Goal: Information Seeking & Learning: Learn about a topic

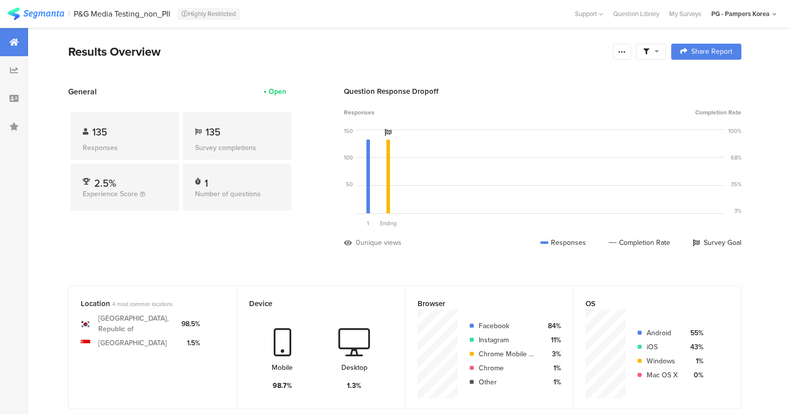
click at [121, 139] on div "135 Responses" at bounding box center [125, 135] width 108 height 47
click at [212, 137] on span "135" at bounding box center [213, 131] width 15 height 15
click at [114, 138] on div "135 Responses" at bounding box center [125, 135] width 108 height 47
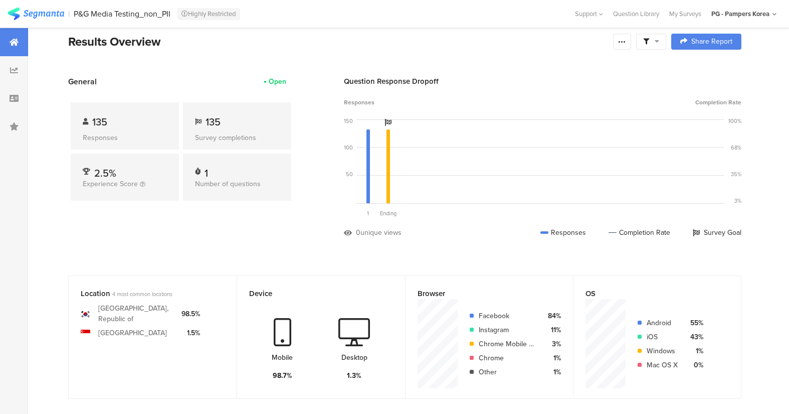
scroll to position [150, 0]
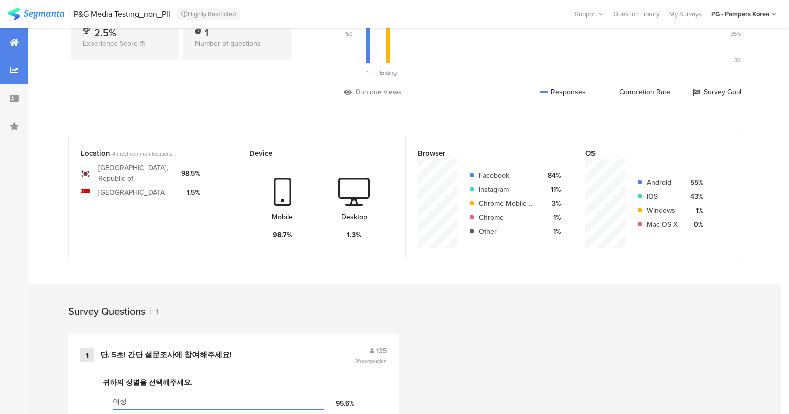
click at [18, 68] on div at bounding box center [14, 70] width 28 height 28
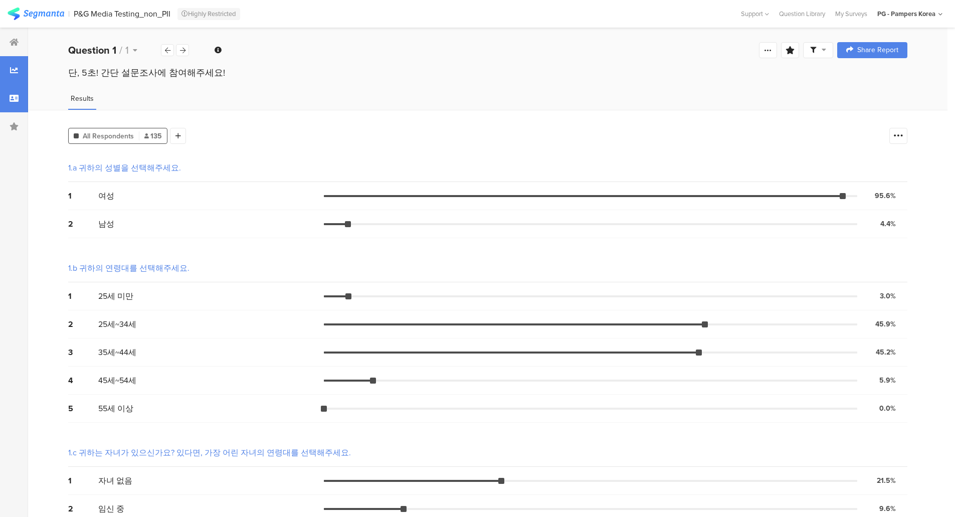
click at [16, 99] on icon at bounding box center [14, 98] width 9 height 8
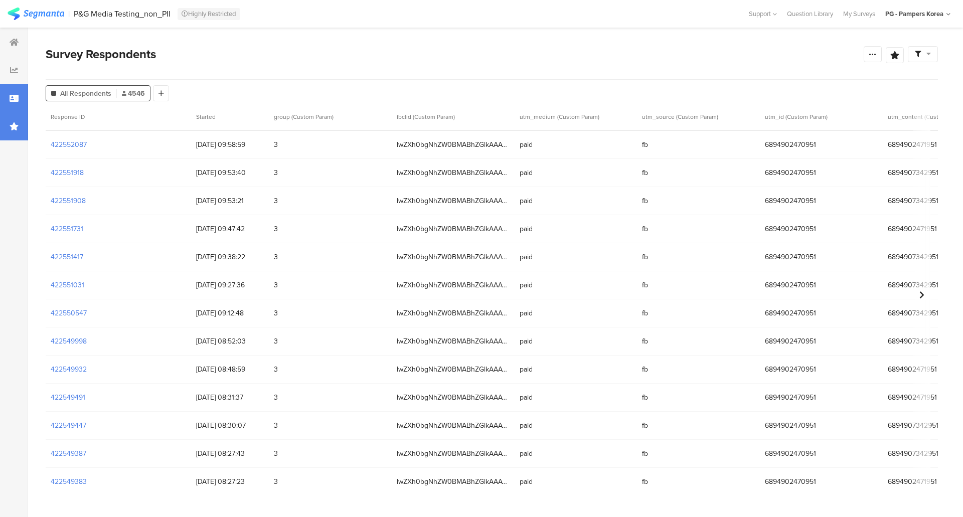
click at [12, 122] on icon at bounding box center [14, 126] width 9 height 8
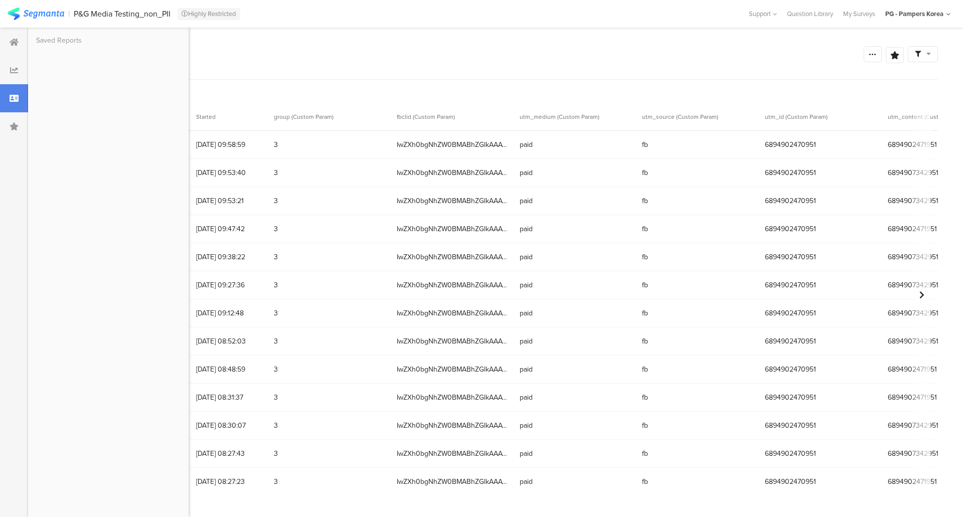
click at [253, 71] on div "Survey Respondents Confidence Level 95 % Preview survey Edit survey Export Resu…" at bounding box center [492, 62] width 892 height 35
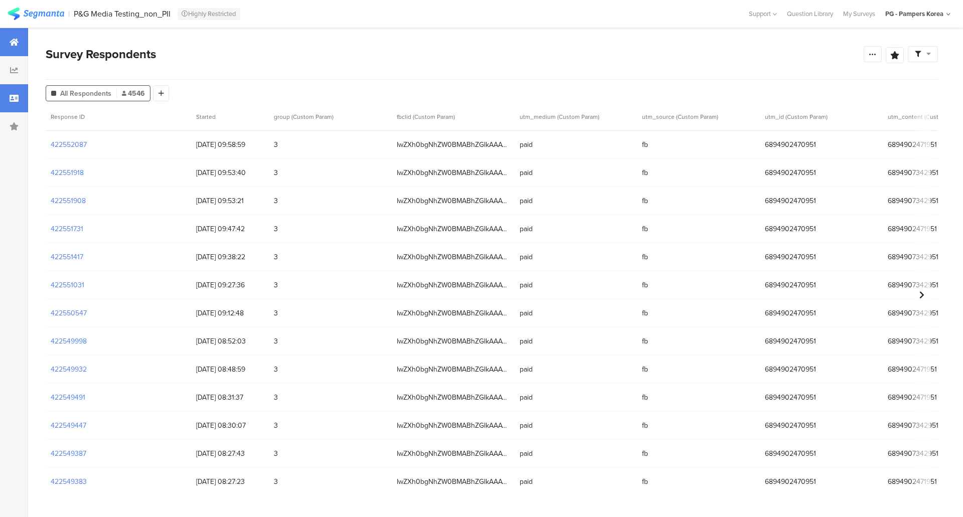
click at [12, 45] on icon at bounding box center [14, 42] width 9 height 8
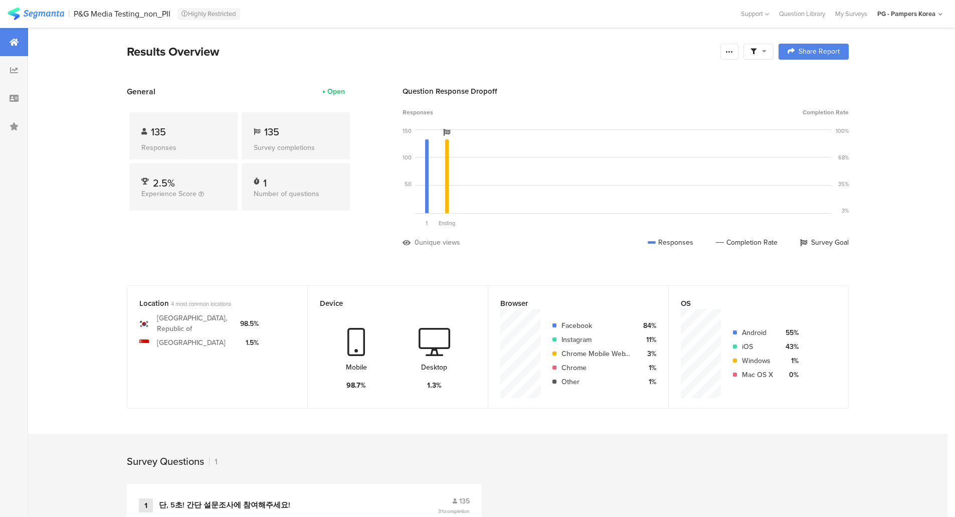
click at [193, 142] on div "Responses" at bounding box center [183, 147] width 84 height 11
drag, startPoint x: 305, startPoint y: 133, endPoint x: 285, endPoint y: 181, distance: 51.7
click at [304, 133] on div "135" at bounding box center [296, 131] width 84 height 15
click at [285, 181] on div "1" at bounding box center [296, 181] width 84 height 10
drag, startPoint x: 113, startPoint y: 177, endPoint x: 130, endPoint y: 188, distance: 19.9
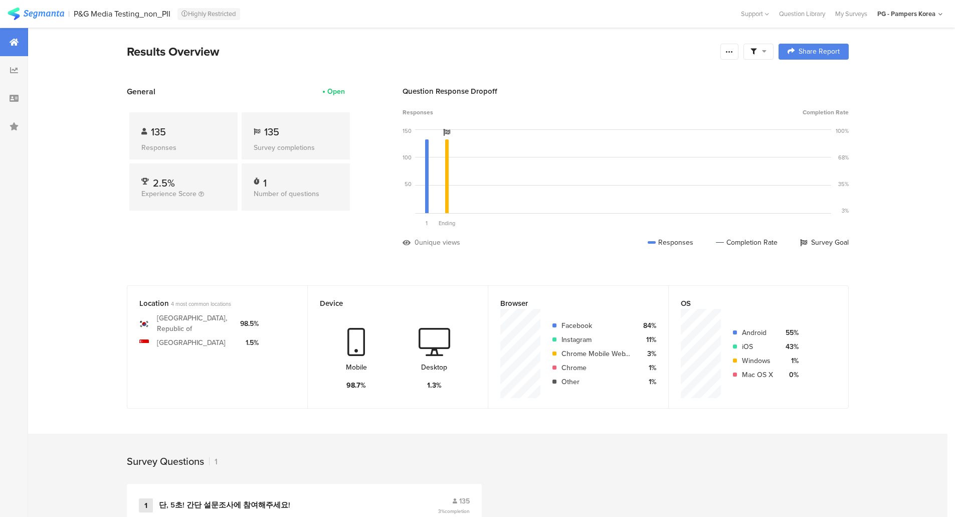
click at [114, 178] on section "General Open 135 Responses 135 Survey completions 2.5% Experience Score 1 Numbe…" at bounding box center [488, 174] width 802 height 177
click at [219, 333] on section "Korea, Republic of Singapore 98.5% 1.5%" at bounding box center [217, 330] width 156 height 43
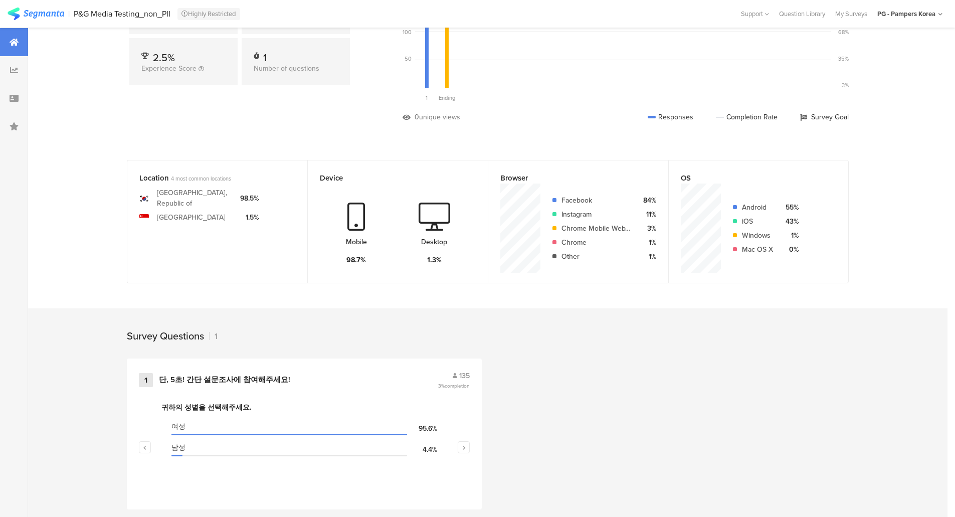
scroll to position [136, 0]
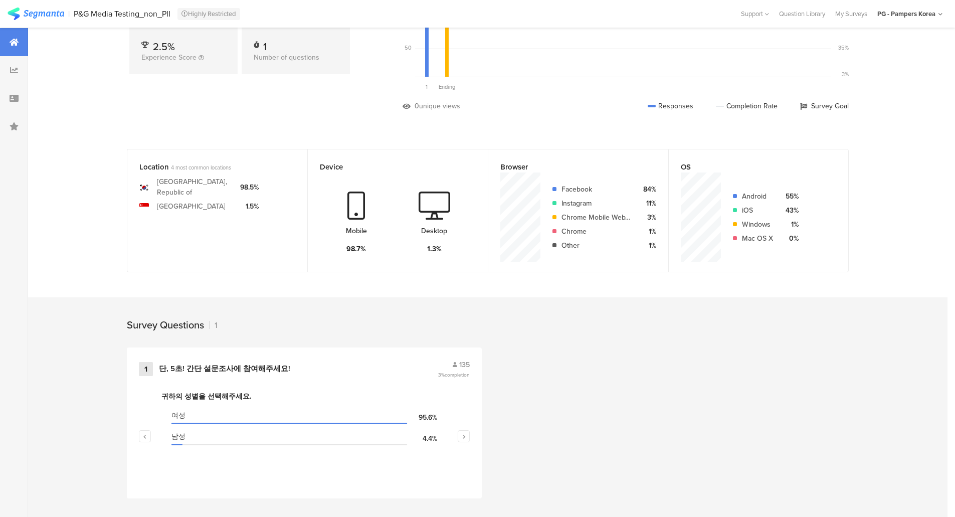
click at [448, 220] on div "Desktop 1.3%" at bounding box center [435, 223] width 32 height 63
click at [597, 226] on div "Chrome" at bounding box center [596, 231] width 69 height 11
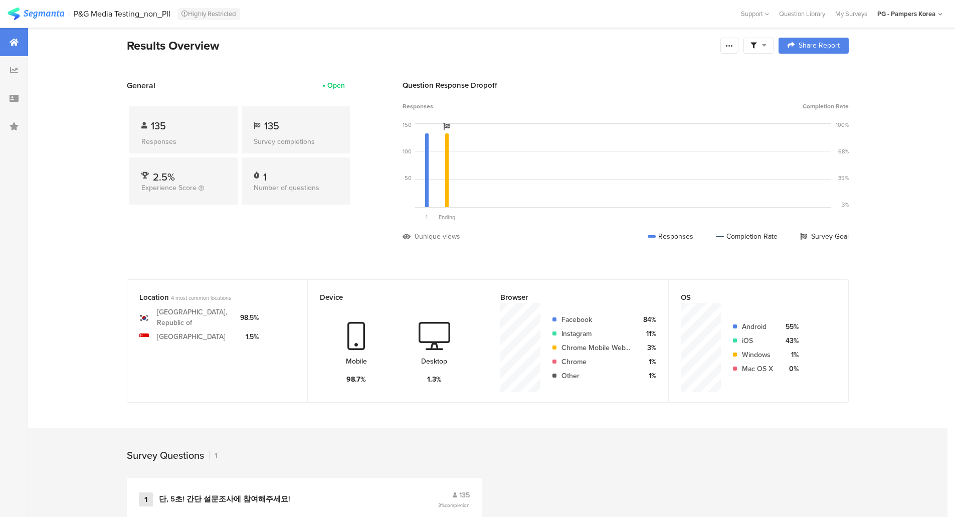
scroll to position [0, 0]
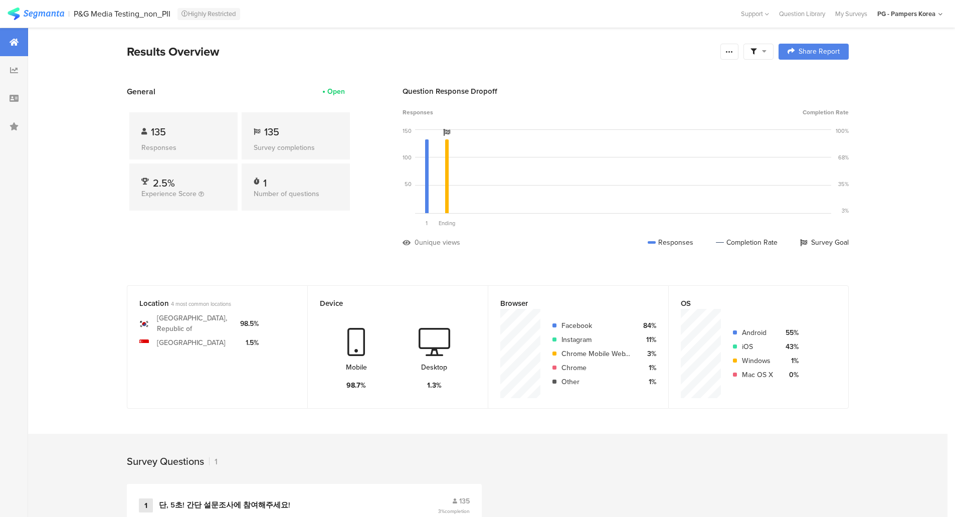
click at [264, 188] on div "1 Number of questions" at bounding box center [296, 186] width 108 height 47
click at [796, 12] on div "My Surveys" at bounding box center [851, 14] width 42 height 10
drag, startPoint x: 192, startPoint y: 143, endPoint x: 196, endPoint y: 140, distance: 5.2
click at [195, 142] on div "Responses" at bounding box center [183, 147] width 84 height 11
click at [289, 140] on div "135 Survey completions" at bounding box center [296, 135] width 108 height 47
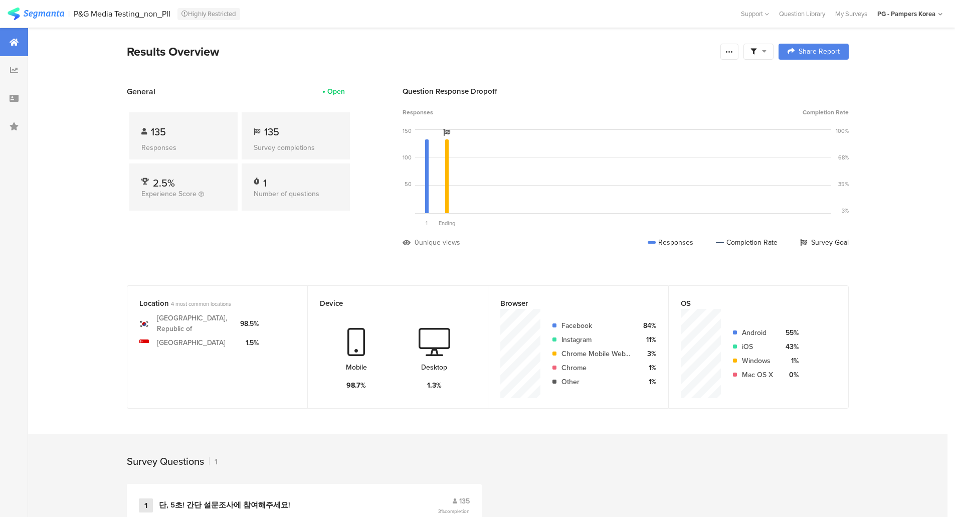
click at [201, 56] on div "Results Overview" at bounding box center [421, 52] width 589 height 18
click at [334, 94] on div "Open" at bounding box center [336, 91] width 18 height 11
click at [156, 14] on div "P&G Media Testing_non_PII" at bounding box center [122, 14] width 97 height 10
click at [171, 21] on section "| P&G Media Testing_non_PII Highly Restricted Help Center Live Chat Support Que…" at bounding box center [477, 14] width 955 height 28
click at [164, 16] on div "P&G Media Testing_non_PII" at bounding box center [122, 14] width 97 height 10
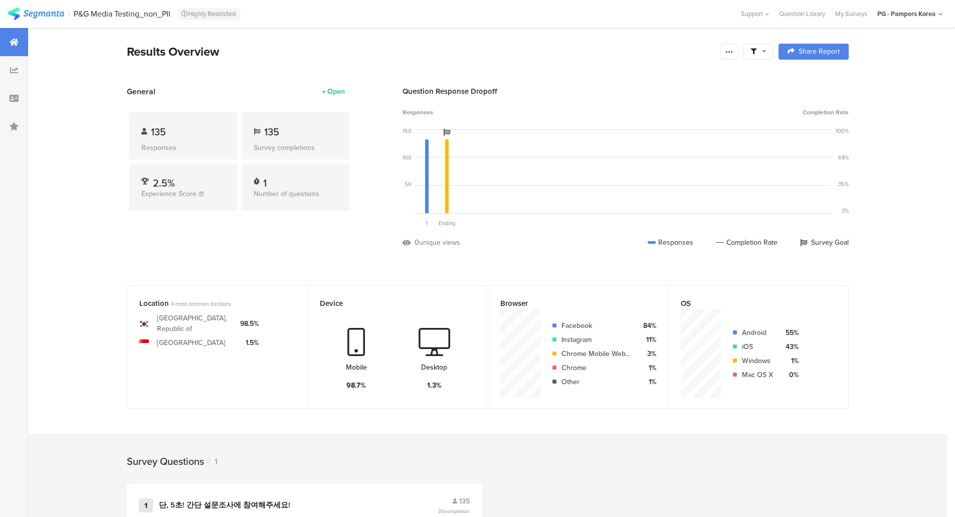
click at [115, 13] on div "P&G Media Testing_non_PII" at bounding box center [122, 14] width 97 height 10
click at [796, 20] on section "| P&G Media Testing_non_PII Highly Restricted Help Center Live Chat Support Que…" at bounding box center [477, 14] width 955 height 28
click at [796, 19] on section "| P&G Media Testing_non_PII Highly Restricted Help Center Live Chat Support Que…" at bounding box center [477, 14] width 955 height 28
click at [796, 12] on div "My Surveys" at bounding box center [851, 14] width 42 height 10
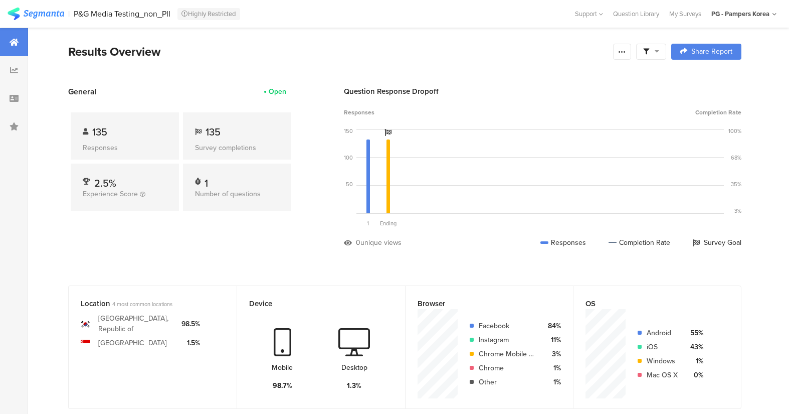
click at [759, 329] on div "Location 4 most common locations Korea, Republic of Singapore 98.5% 1.5% Device…" at bounding box center [405, 354] width 754 height 138
drag, startPoint x: 787, startPoint y: 0, endPoint x: 509, endPoint y: 42, distance: 280.9
click at [509, 42] on section "Results Overview Confidence Level 95 % Preview survey Edit survey Export Result…" at bounding box center [405, 342] width 754 height 629
drag, startPoint x: 562, startPoint y: 58, endPoint x: 552, endPoint y: 72, distance: 17.6
click at [560, 61] on section "Results Overview Confidence Level 95 % Preview survey Edit survey Export Result…" at bounding box center [405, 64] width 754 height 43
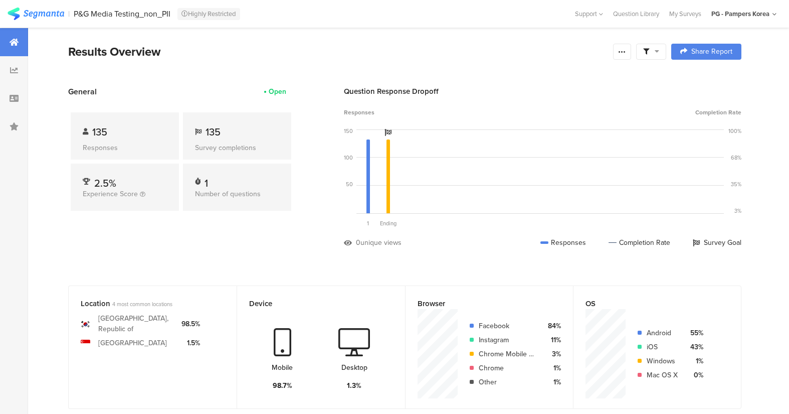
click at [738, 12] on div "PG - Pampers Korea" at bounding box center [741, 14] width 58 height 10
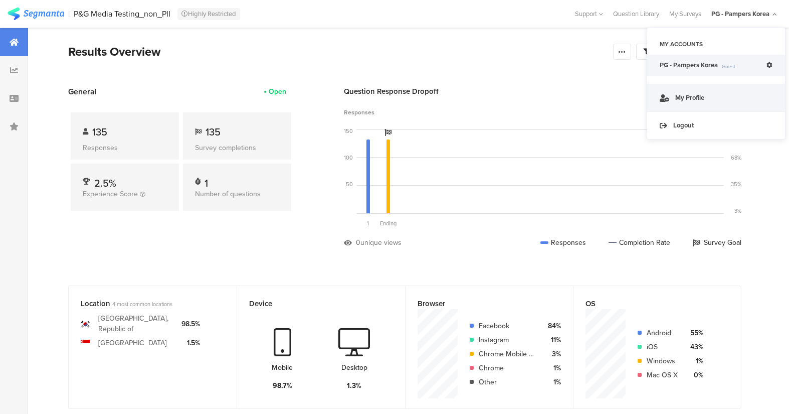
click at [694, 101] on link "My Profile" at bounding box center [716, 98] width 138 height 28
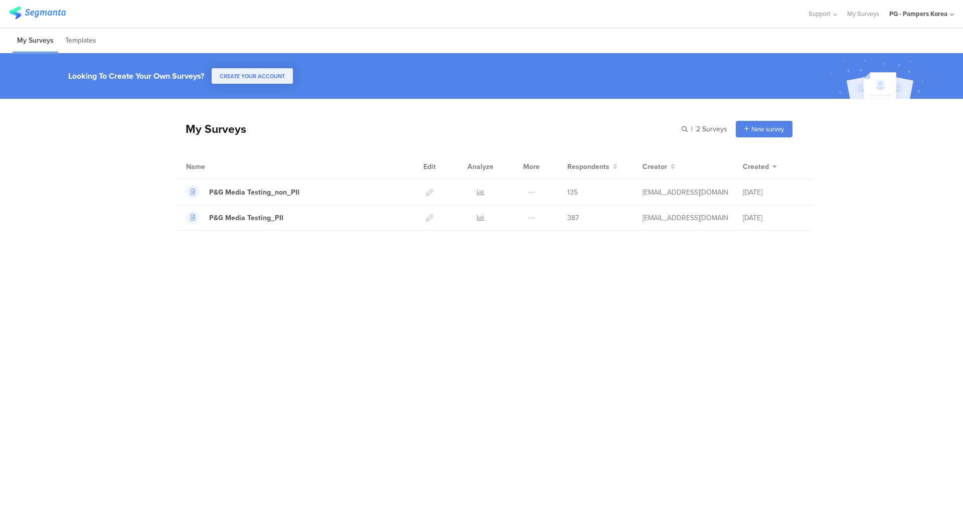
click at [958, 509] on sg-survey-table "My Surveys | 2 Surveys P&G Media Testing_non_PII 135 Respondents P&G Media Test…" at bounding box center [481, 308] width 963 height 418
click at [264, 215] on div "P&G Media Testing_PII" at bounding box center [246, 218] width 74 height 11
click at [930, 13] on div "PG - Pampers Korea" at bounding box center [918, 14] width 58 height 10
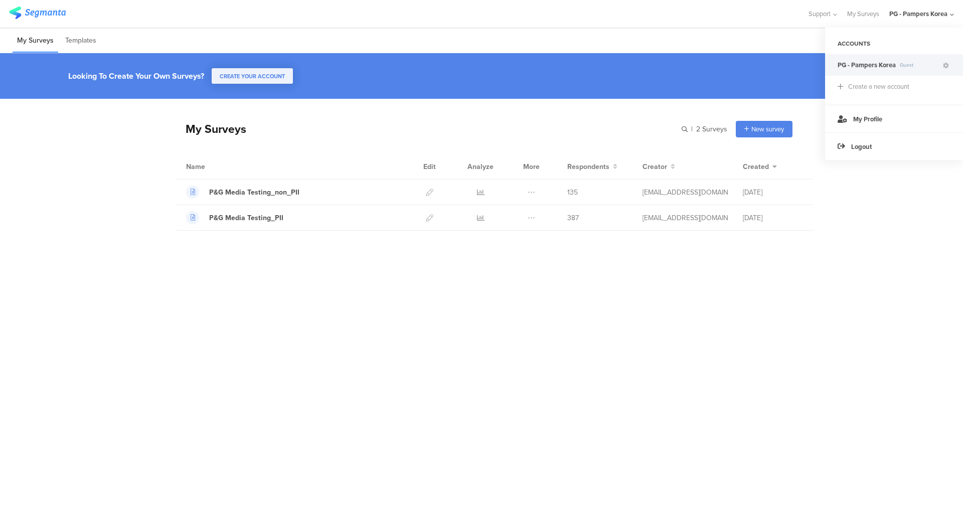
click at [880, 287] on div "My Surveys | 2 Surveys New survey Start from scratch Choose from templates Name…" at bounding box center [481, 283] width 963 height 368
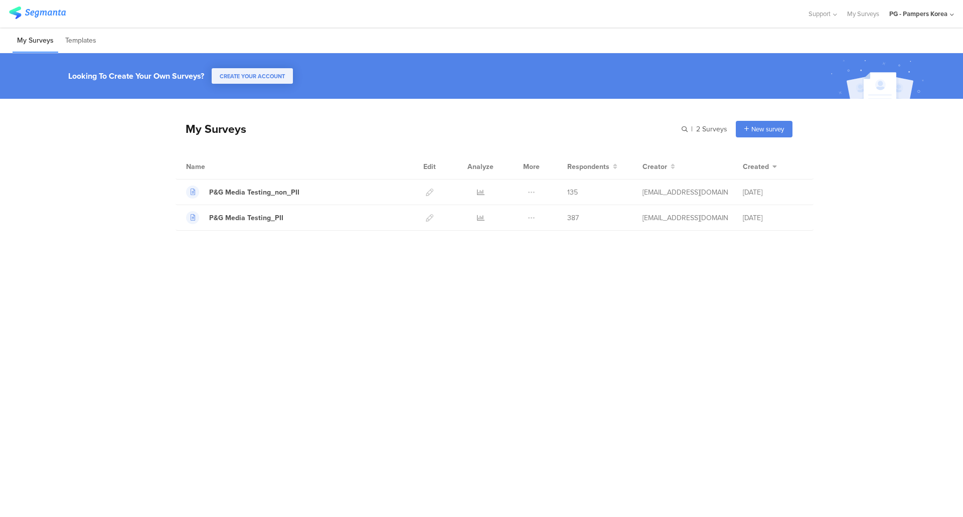
click at [26, 4] on div "Support Help Center Live Chat My Surveys PG - Pampers Korea ACCOUNTS PG - Pampe…" at bounding box center [481, 14] width 945 height 28
click at [32, 19] on img at bounding box center [37, 13] width 57 height 13
click at [36, 13] on img at bounding box center [37, 13] width 57 height 13
click at [258, 215] on div "P&G Media Testing_PII" at bounding box center [246, 218] width 74 height 11
click at [66, 38] on li "Templates" at bounding box center [81, 41] width 40 height 24
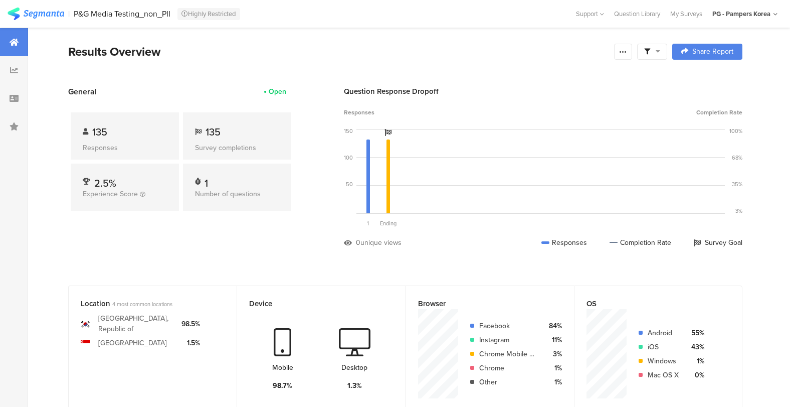
click at [763, 11] on div "PG - Pampers Korea" at bounding box center [742, 14] width 58 height 10
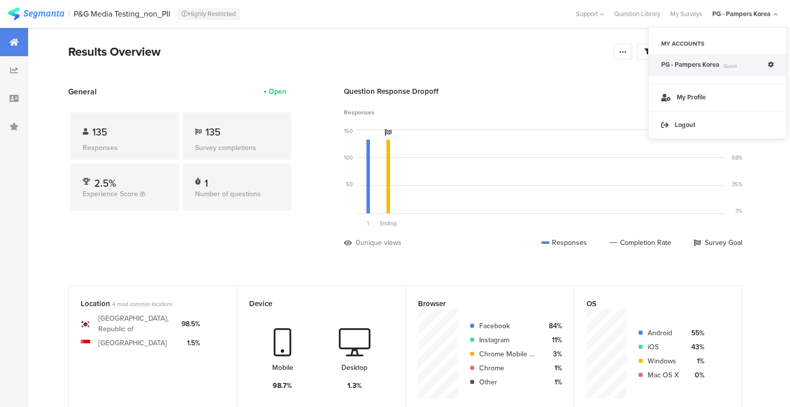
click at [184, 239] on div "General Open 135 Responses 135 Survey completions 2.5% Experience Score 1 Numbe…" at bounding box center [181, 174] width 226 height 177
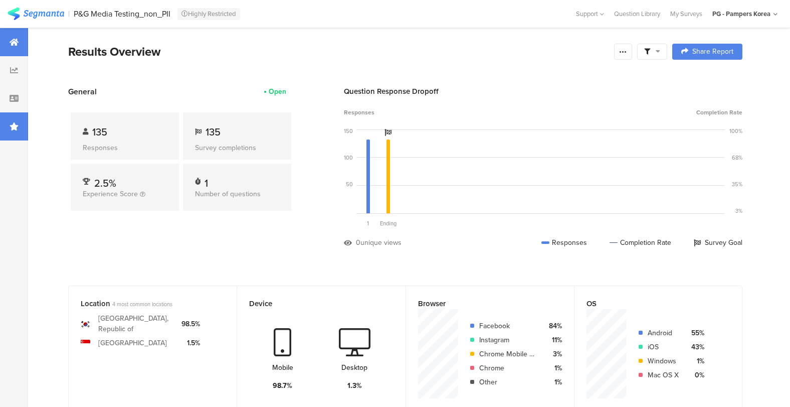
click at [15, 133] on div at bounding box center [14, 126] width 28 height 28
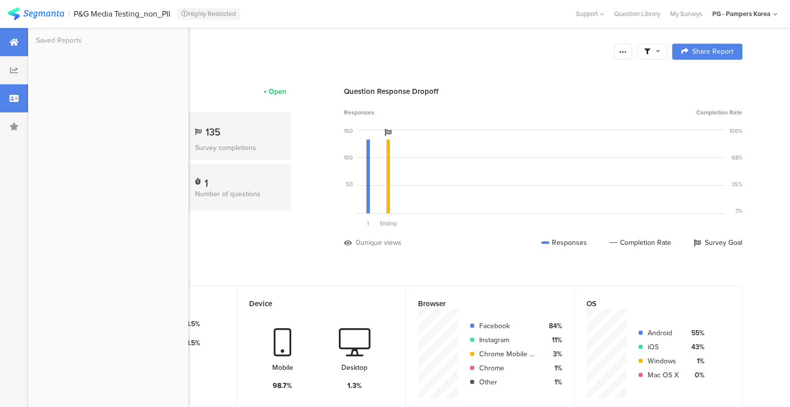
click at [13, 101] on icon at bounding box center [14, 98] width 9 height 8
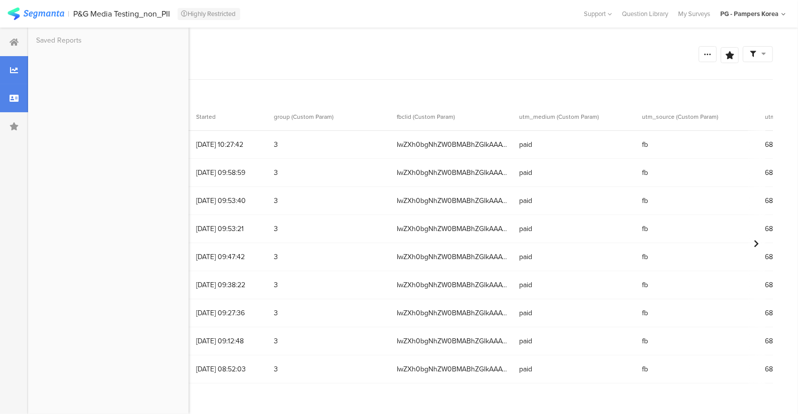
click at [13, 75] on div at bounding box center [14, 70] width 28 height 28
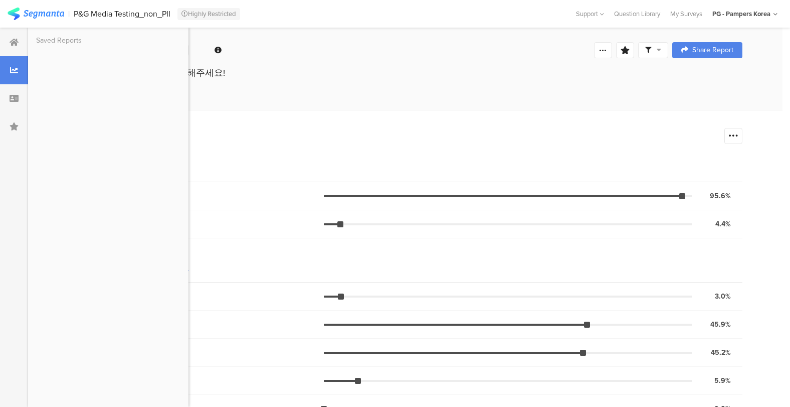
drag, startPoint x: 15, startPoint y: 175, endPoint x: 53, endPoint y: 170, distance: 38.4
click at [15, 174] on div at bounding box center [14, 307] width 28 height 559
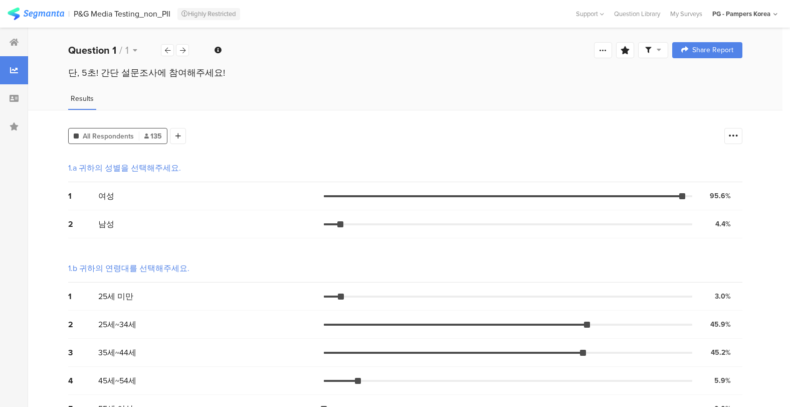
click at [758, 18] on div "PG - Pampers Korea" at bounding box center [742, 14] width 58 height 10
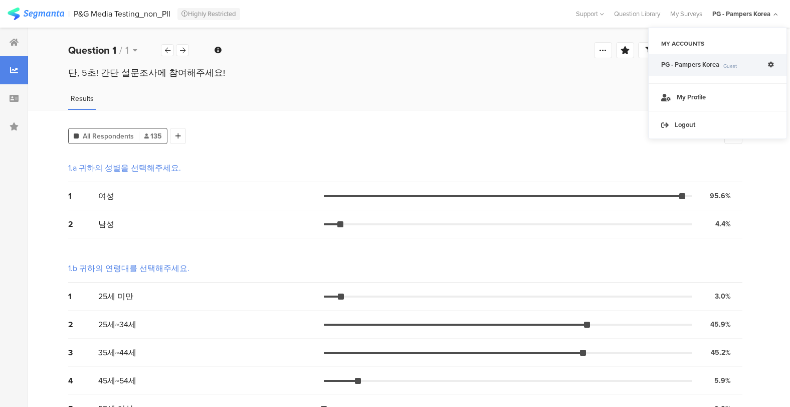
click at [682, 44] on div "My Accounts" at bounding box center [718, 43] width 138 height 17
drag, startPoint x: 215, startPoint y: 141, endPoint x: 11, endPoint y: 49, distance: 223.8
click at [209, 139] on div "All Respondents 135 Add Segment" at bounding box center [393, 134] width 651 height 20
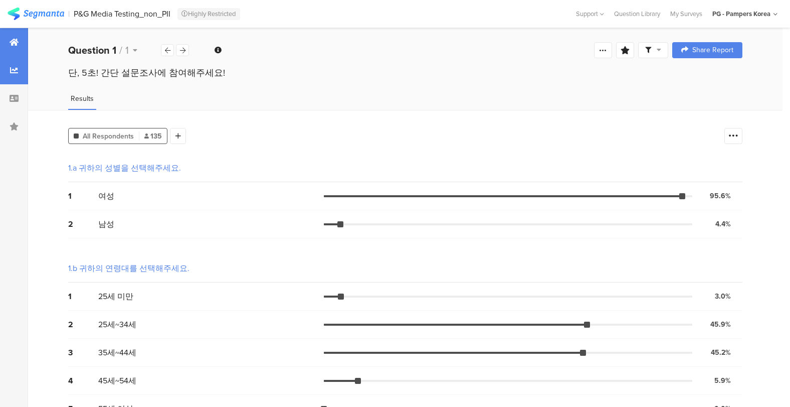
click at [19, 46] on div at bounding box center [14, 42] width 28 height 28
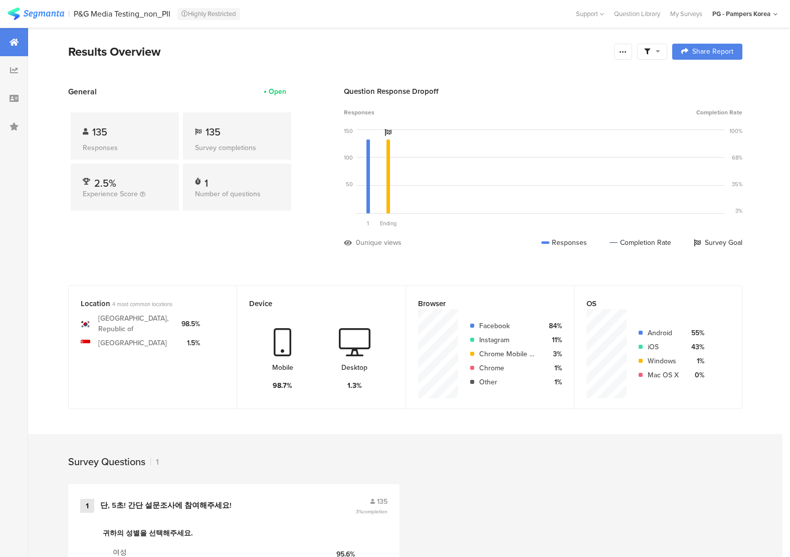
click at [554, 414] on div "1 단, 5초! 간단 설문조사에 참여해주세요! 135 3% completion 귀하의 성별을 선택해주세요. 여성 95.6% 남성 4.4% 귀하…" at bounding box center [405, 565] width 755 height 163
click at [767, 15] on div "PG - Pampers Korea" at bounding box center [742, 14] width 58 height 10
click at [208, 152] on div "135 Survey completions" at bounding box center [237, 135] width 108 height 47
drag, startPoint x: 191, startPoint y: 128, endPoint x: 212, endPoint y: 63, distance: 68.7
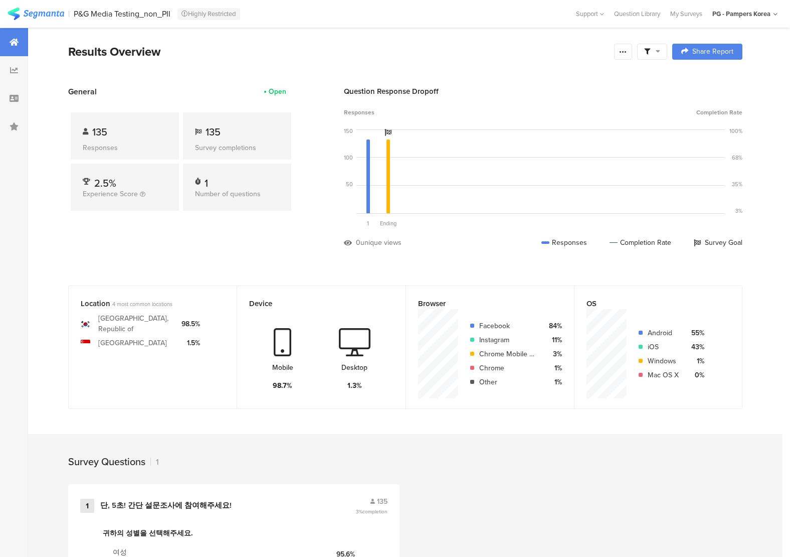
click at [191, 127] on div "135 Survey completions" at bounding box center [237, 135] width 108 height 47
click at [222, 17] on div "Highly Restricted" at bounding box center [209, 14] width 63 height 12
click at [159, 20] on div "P&G Media Testing_non_PII Highly Restricted" at bounding box center [323, 14] width 498 height 13
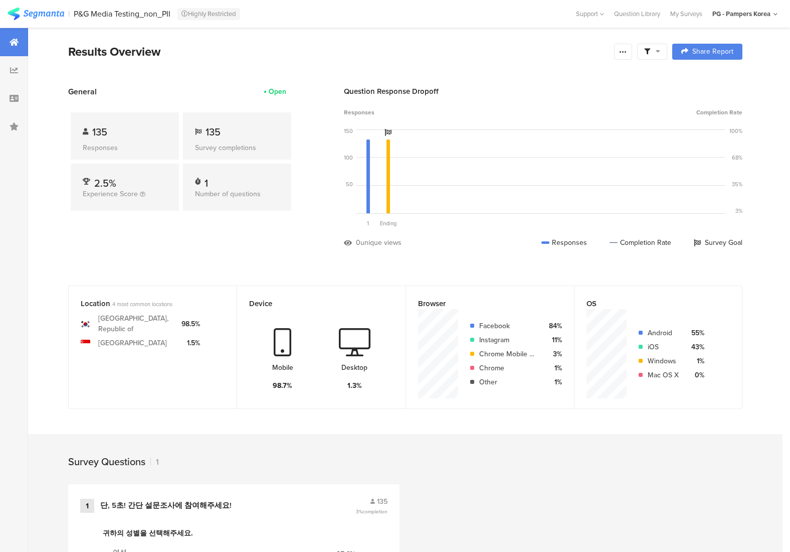
drag, startPoint x: 488, startPoint y: 492, endPoint x: 356, endPoint y: 471, distance: 134.0
click at [754, 14] on div "PG - Pampers Korea" at bounding box center [742, 14] width 58 height 10
click at [755, 21] on div "PG - Pampers Korea" at bounding box center [745, 14] width 65 height 16
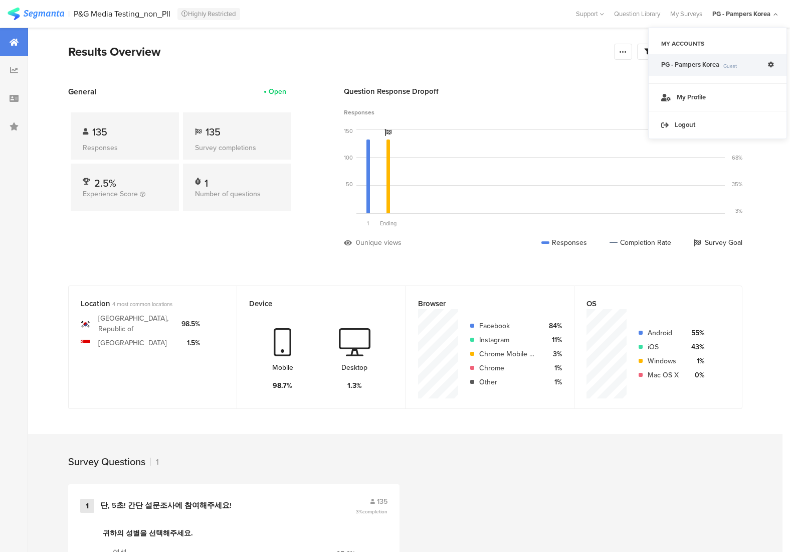
drag, startPoint x: 487, startPoint y: 66, endPoint x: 350, endPoint y: 58, distance: 137.6
click at [484, 64] on section "Results Overview Confidence Level 95 % Preview survey Edit survey Export Result…" at bounding box center [405, 64] width 755 height 43
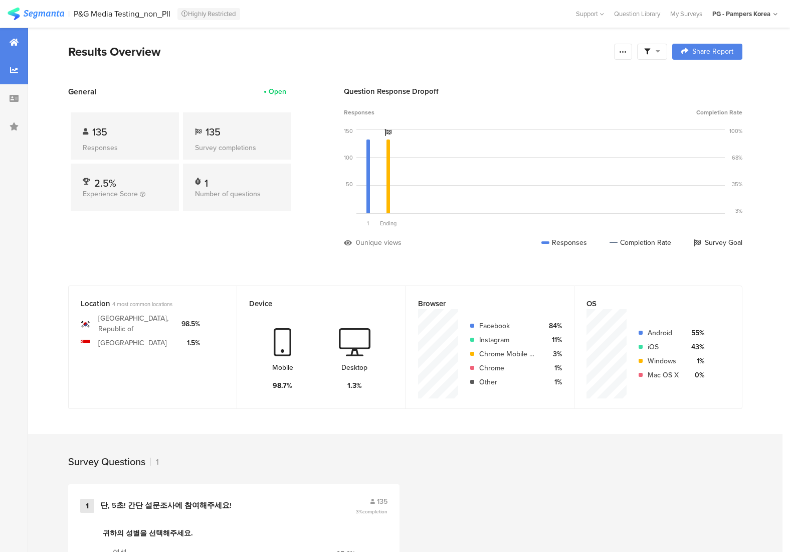
click at [13, 66] on icon at bounding box center [14, 70] width 8 height 8
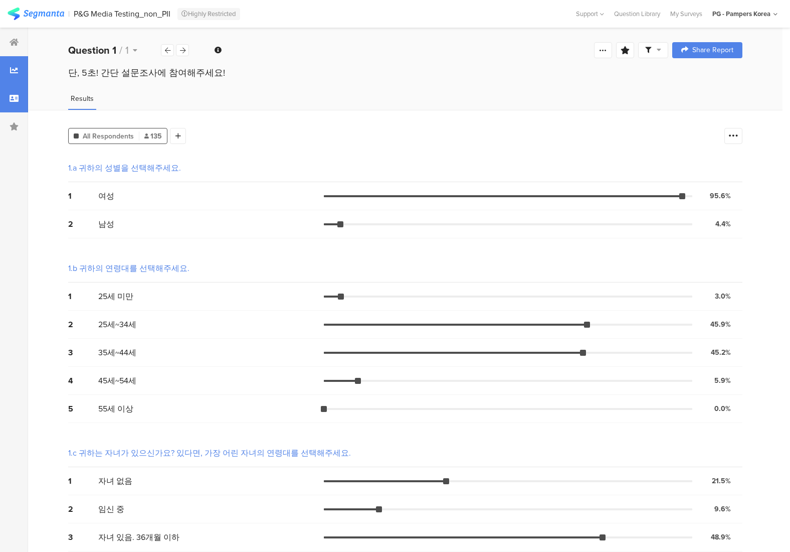
click at [13, 102] on icon at bounding box center [14, 98] width 9 height 8
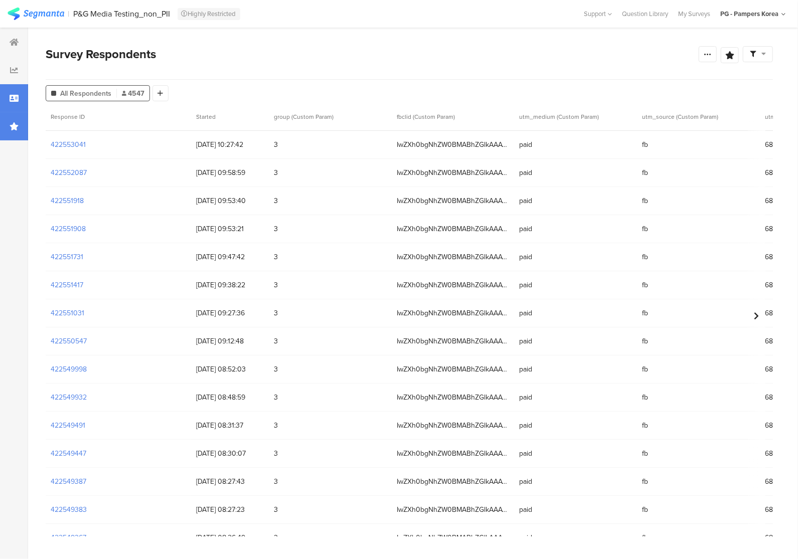
click at [10, 137] on div at bounding box center [14, 126] width 28 height 28
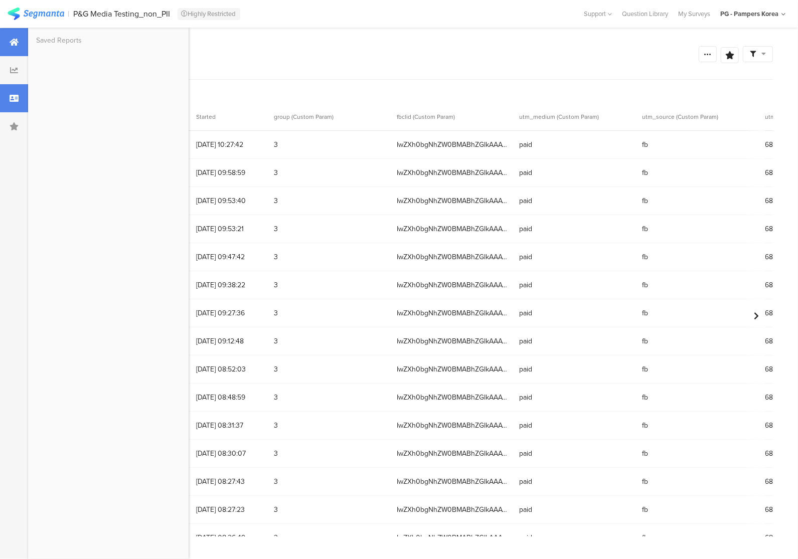
click at [19, 36] on div at bounding box center [14, 42] width 28 height 28
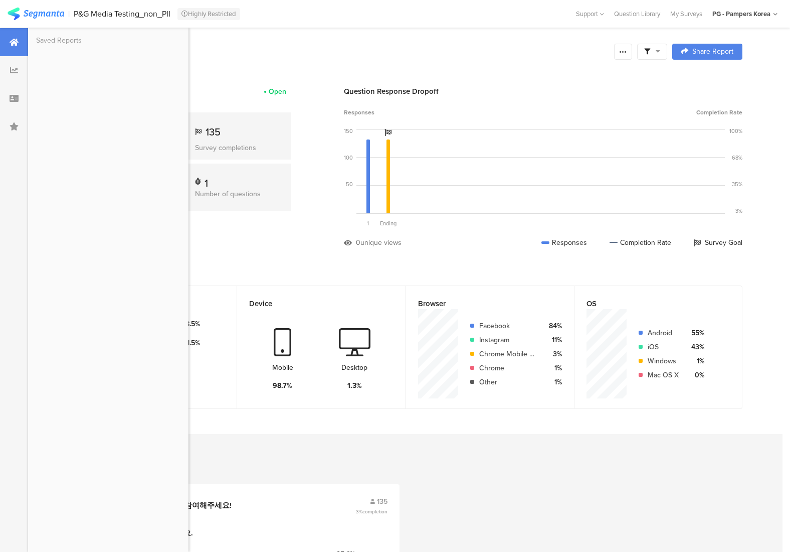
click at [496, 62] on section "Results Overview Confidence Level 95 % Preview survey Edit survey Export Result…" at bounding box center [405, 64] width 755 height 43
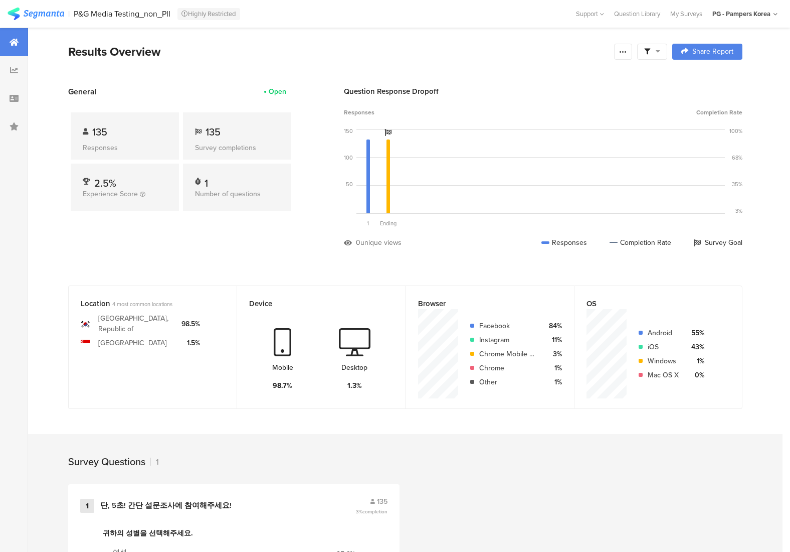
click at [238, 122] on div "135 Survey completions" at bounding box center [237, 135] width 108 height 47
click at [126, 139] on div "135 Responses" at bounding box center [125, 135] width 108 height 47
click at [282, 91] on div "Open" at bounding box center [278, 91] width 18 height 11
click at [657, 14] on div "Question Library" at bounding box center [637, 14] width 56 height 10
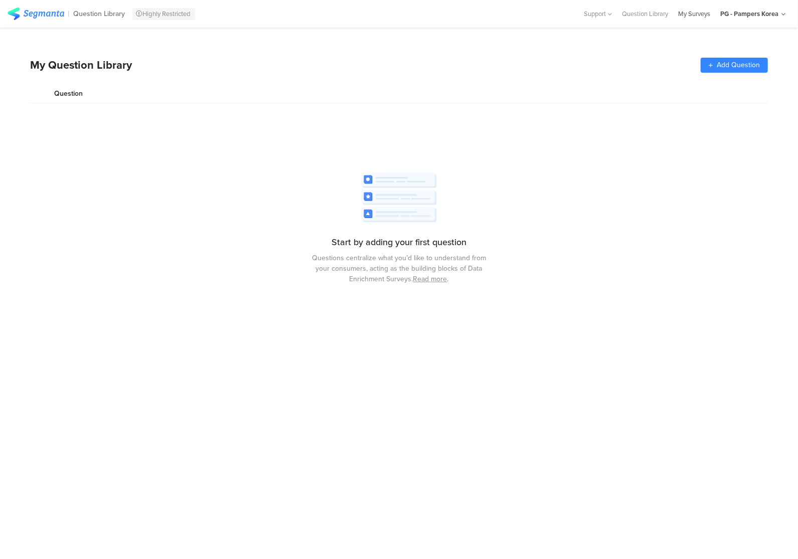
click at [689, 18] on div "My Surveys" at bounding box center [694, 14] width 42 height 10
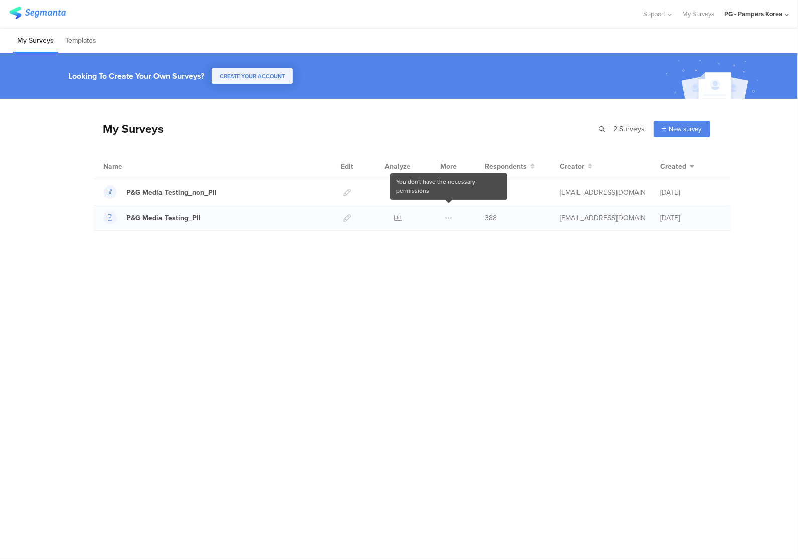
click at [446, 216] on span at bounding box center [449, 217] width 8 height 25
click at [450, 217] on span at bounding box center [449, 217] width 8 height 25
click at [446, 215] on span at bounding box center [449, 217] width 8 height 25
click at [448, 222] on span at bounding box center [449, 217] width 8 height 25
click at [397, 217] on icon at bounding box center [398, 218] width 8 height 8
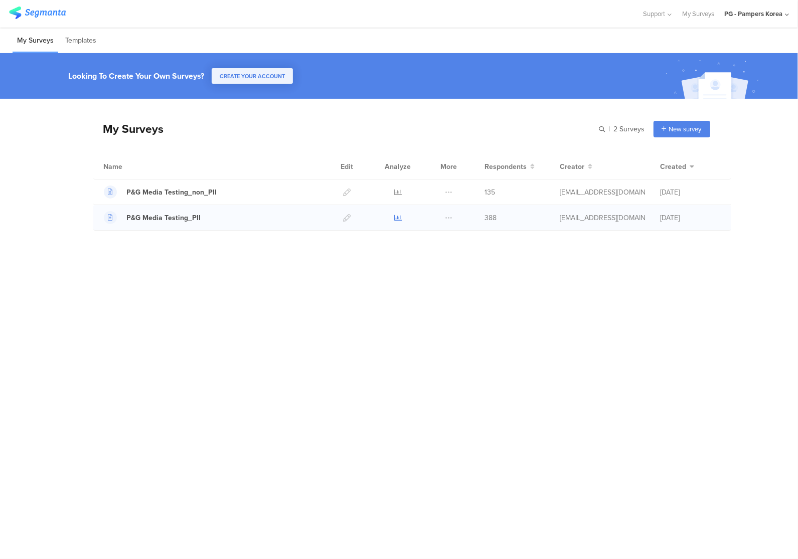
click at [399, 219] on icon at bounding box center [398, 218] width 8 height 8
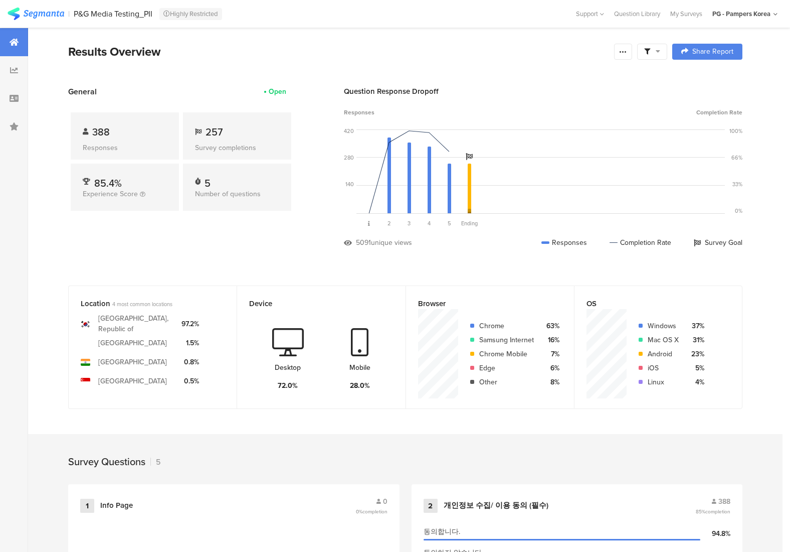
click at [569, 68] on section "Results Overview Confidence Level 95 % Preview survey Edit survey Export Result…" at bounding box center [405, 64] width 755 height 43
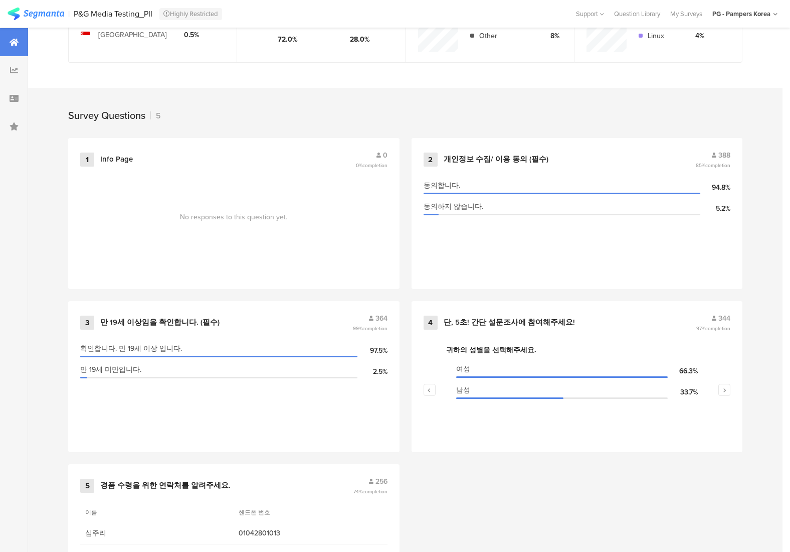
scroll to position [401, 0]
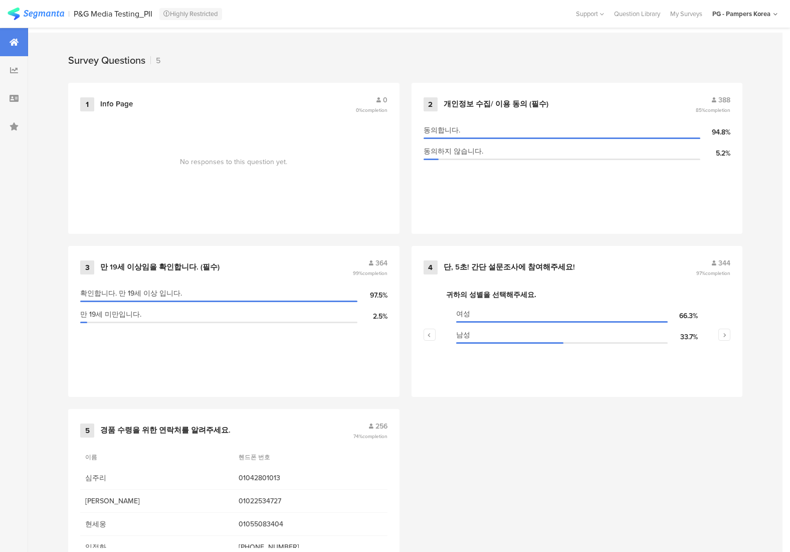
click at [563, 447] on div "1 Info Page 0 0% completion No responses to this question yet. 2 개인정보 수집/ 이용 동의…" at bounding box center [405, 327] width 755 height 489
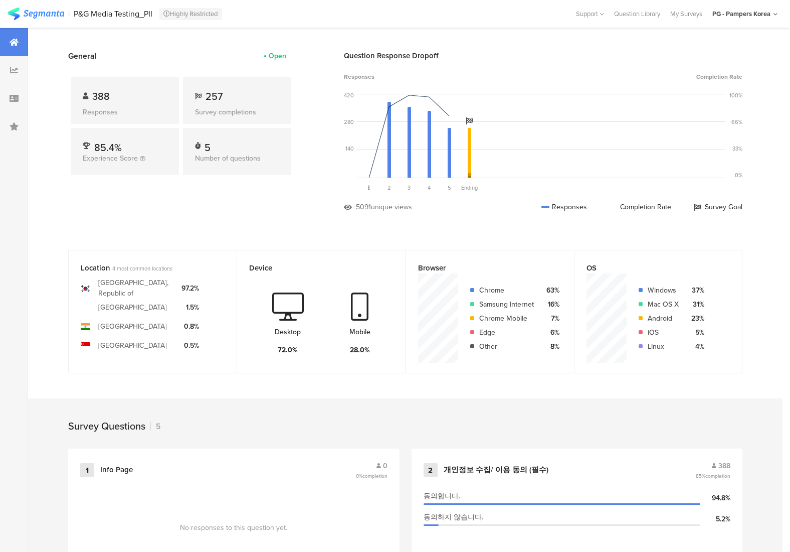
scroll to position [0, 0]
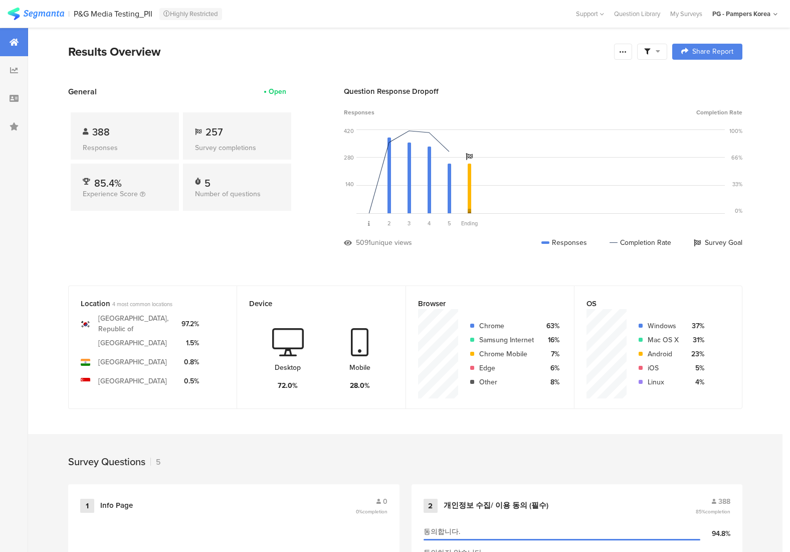
click at [518, 264] on section "Results Overview Confidence Level 95 % Preview survey Edit survey Export Result…" at bounding box center [405, 505] width 755 height 955
click at [626, 54] on div at bounding box center [623, 52] width 18 height 16
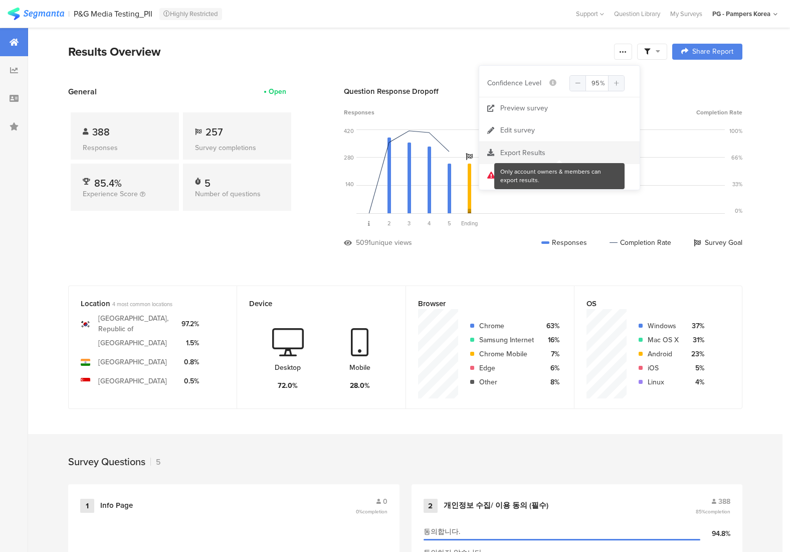
click at [526, 156] on div at bounding box center [559, 153] width 160 height 10
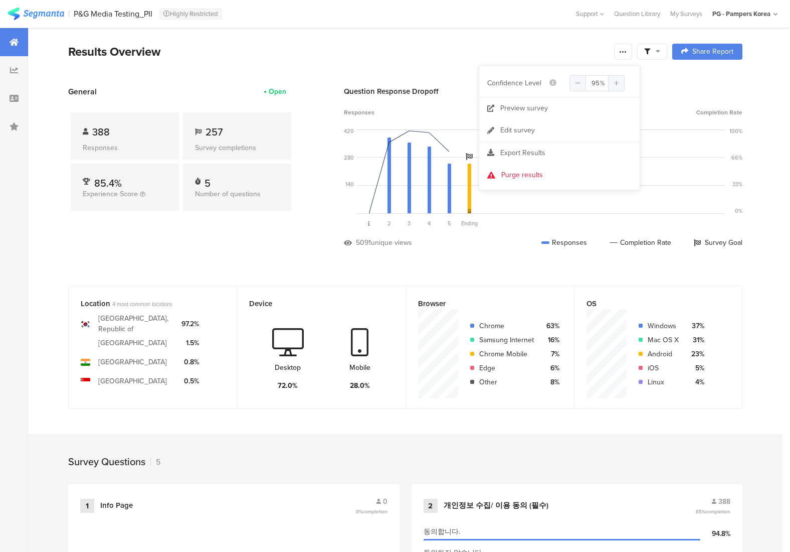
click at [667, 59] on div at bounding box center [652, 52] width 30 height 16
click at [627, 55] on icon at bounding box center [623, 52] width 8 height 8
click at [627, 52] on icon at bounding box center [623, 52] width 8 height 8
click at [575, 129] on link "Edit survey" at bounding box center [559, 130] width 160 height 22
click at [627, 55] on icon at bounding box center [623, 52] width 8 height 8
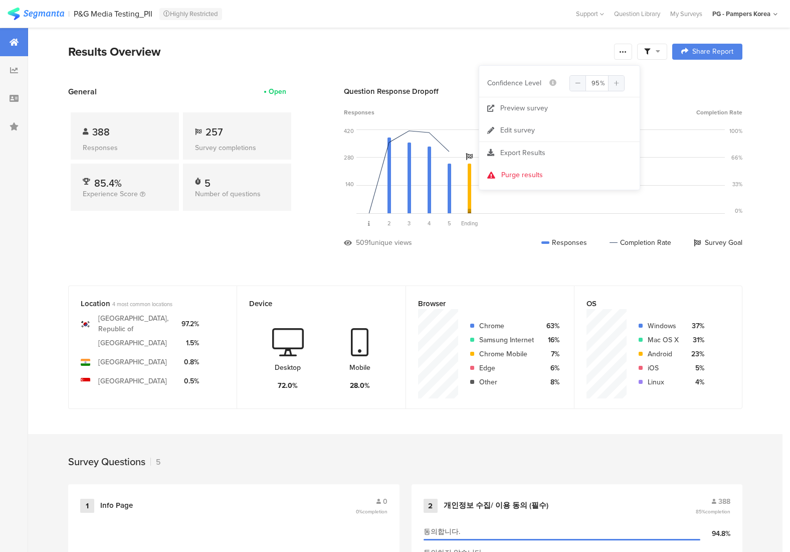
click at [667, 49] on div at bounding box center [652, 52] width 30 height 16
click at [595, 451] on div "Survey Questions 5" at bounding box center [405, 459] width 755 height 50
drag, startPoint x: 668, startPoint y: 53, endPoint x: 662, endPoint y: 52, distance: 5.6
click at [662, 52] on div at bounding box center [652, 52] width 30 height 16
click at [660, 55] on span at bounding box center [652, 51] width 16 height 9
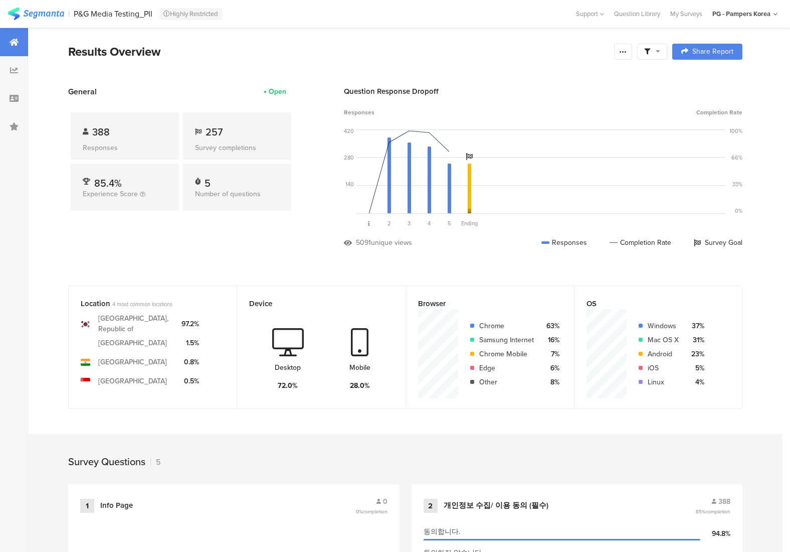
click at [414, 80] on section "Results Overview Confidence Level 95 % Preview survey Edit survey Export Result…" at bounding box center [405, 64] width 755 height 43
click at [660, 52] on span at bounding box center [652, 51] width 16 height 9
click at [560, 63] on section "Results Overview Confidence Level 95 % Preview survey Edit survey Export Result…" at bounding box center [405, 64] width 755 height 43
click at [629, 56] on div at bounding box center [623, 52] width 18 height 16
click at [538, 154] on div at bounding box center [559, 153] width 160 height 10
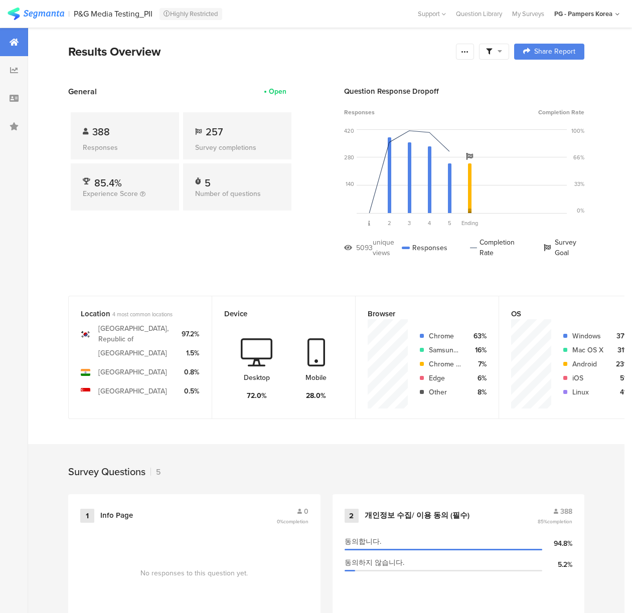
click at [29, 501] on div "Saved Reports Results Overview Confidence Level 95 % Preview survey Edit survey…" at bounding box center [316, 511] width 632 height 966
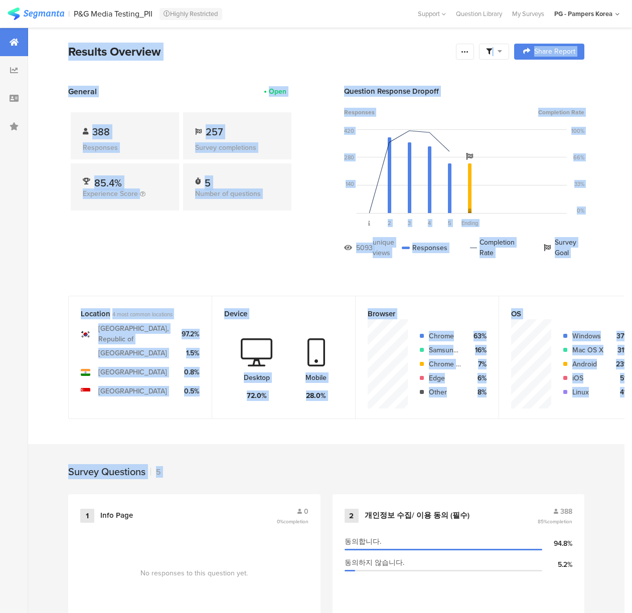
drag, startPoint x: 445, startPoint y: 477, endPoint x: 431, endPoint y: 476, distance: 14.0
click at [445, 477] on div "Survey Questions 5" at bounding box center [326, 469] width 596 height 50
click at [387, 54] on div "Results Overview" at bounding box center [259, 52] width 383 height 18
